Goal: Task Accomplishment & Management: Manage account settings

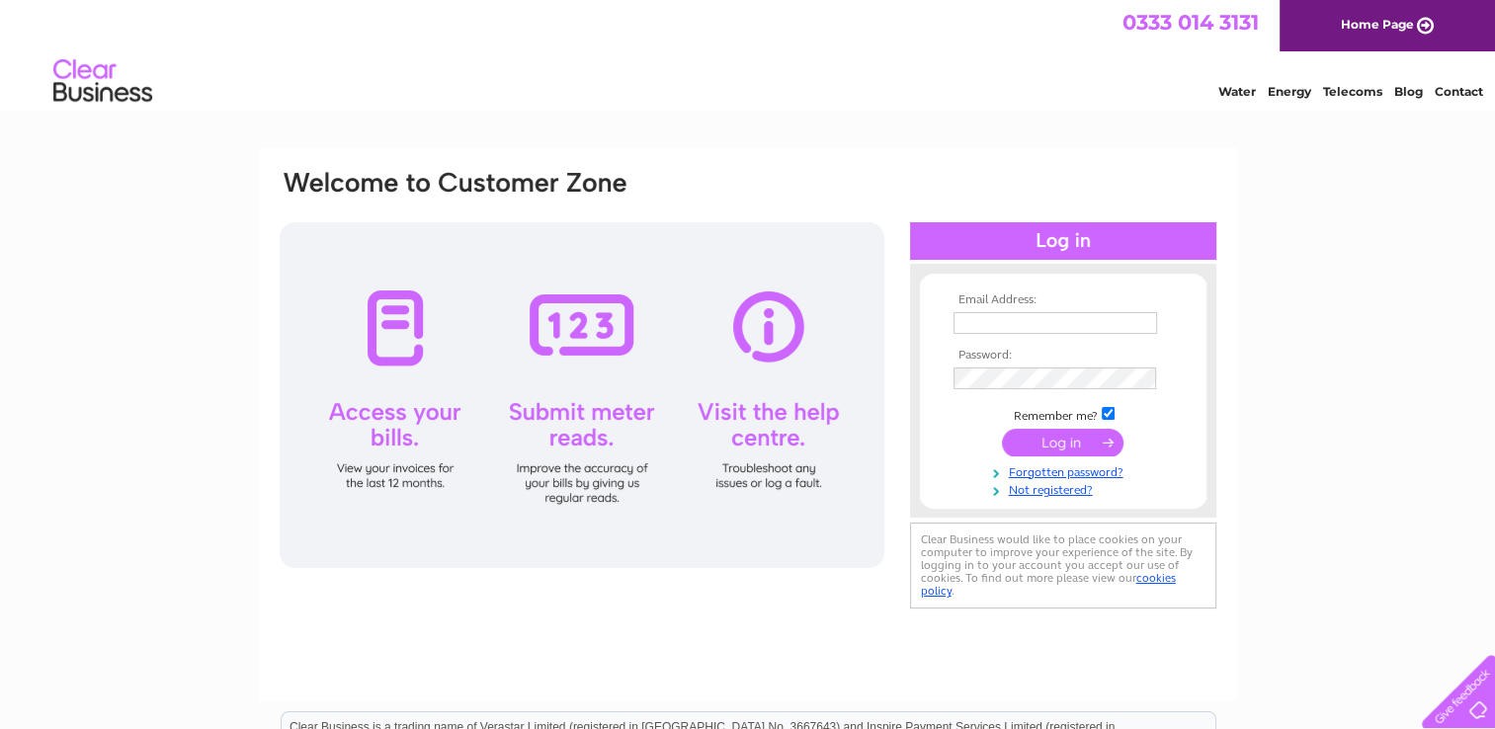
click at [1047, 326] on input "text" at bounding box center [1055, 323] width 204 height 22
type input "[EMAIL_ADDRESS][DOMAIN_NAME]"
click at [1002, 430] on input "submit" at bounding box center [1063, 444] width 122 height 28
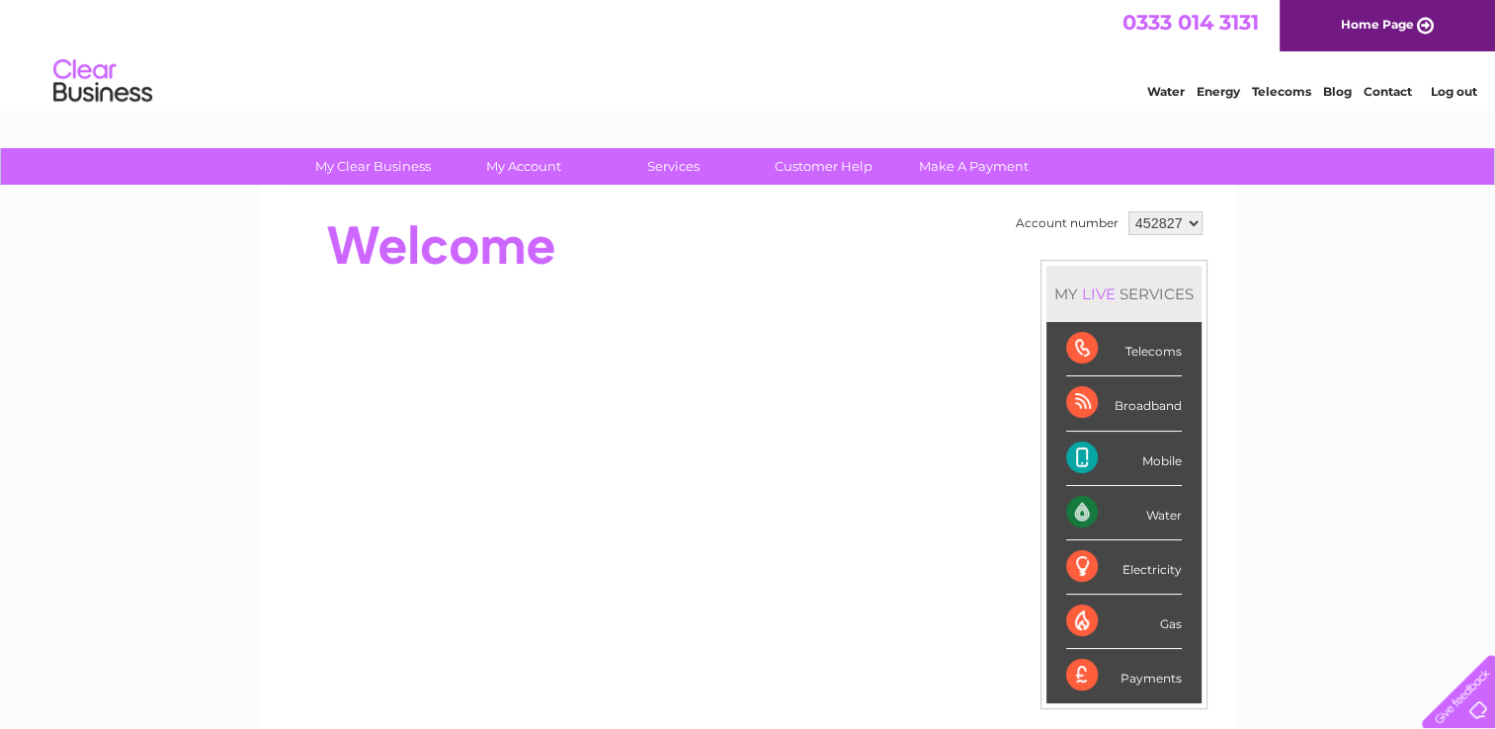
click at [903, 80] on div "Water Energy Telecoms Blog Contact Log out" at bounding box center [747, 83] width 1495 height 64
